Goal: Find contact information: Find contact information

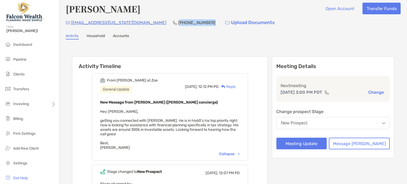
scroll to position [3, 0]
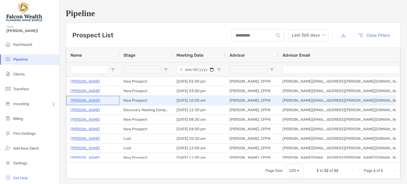
click at [100, 100] on p "[PERSON_NAME]" at bounding box center [85, 100] width 30 height 7
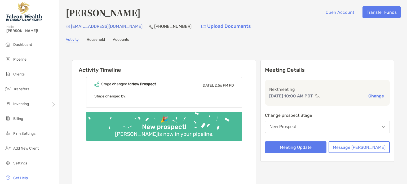
drag, startPoint x: 95, startPoint y: 26, endPoint x: 89, endPoint y: 54, distance: 28.6
click at [89, 54] on div "Activity Timeline Stage changed to New Prospect Yesterday, 2:56 PM PD Stage cha…" at bounding box center [233, 124] width 335 height 152
drag, startPoint x: 88, startPoint y: 26, endPoint x: 84, endPoint y: 59, distance: 33.4
click at [84, 59] on div "Activity Timeline Stage changed to New Prospect Yesterday, 2:56 PM PD Stage cha…" at bounding box center [233, 124] width 322 height 139
drag, startPoint x: 124, startPoint y: 29, endPoint x: 71, endPoint y: 27, distance: 53.0
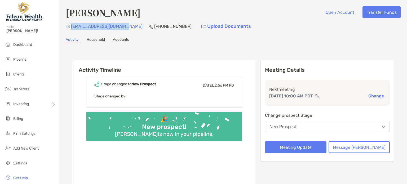
click at [71, 27] on div "rosedahlstrom@gmail.com (949) 357-7598 Upload Documents" at bounding box center [233, 26] width 335 height 11
copy p "rosedahlstrom@gmail.com"
click at [240, 43] on div "Rosemarie Dahlstrom Open Account Transfer Funds rosedahlstrom@gmail.com (949) 3…" at bounding box center [232, 103] width 347 height 207
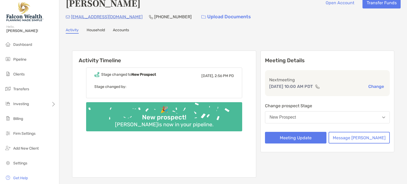
scroll to position [10, 0]
